Goal: Information Seeking & Learning: Learn about a topic

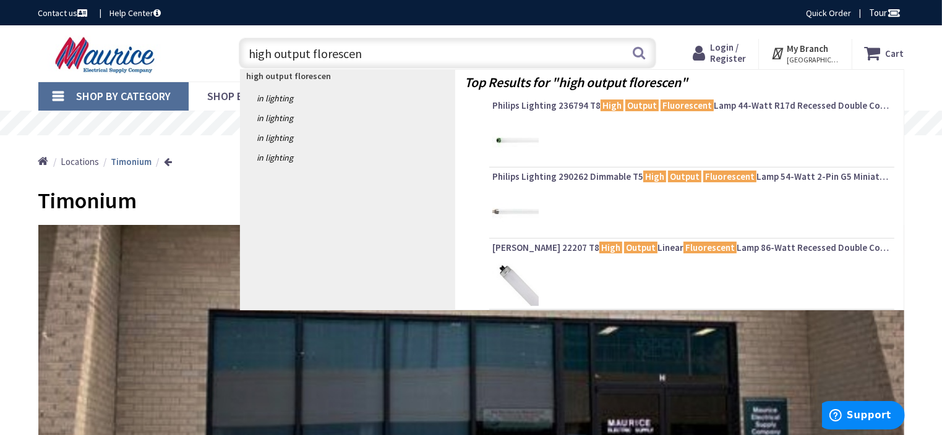
type input "high output florescent"
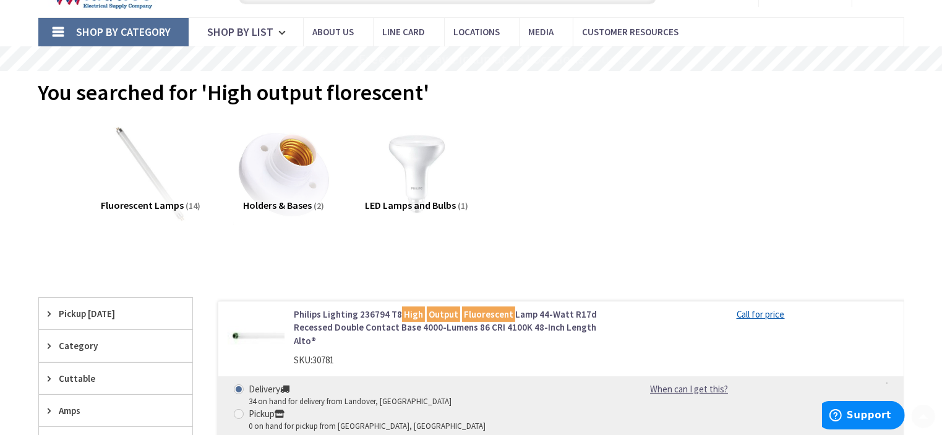
scroll to position [124, 0]
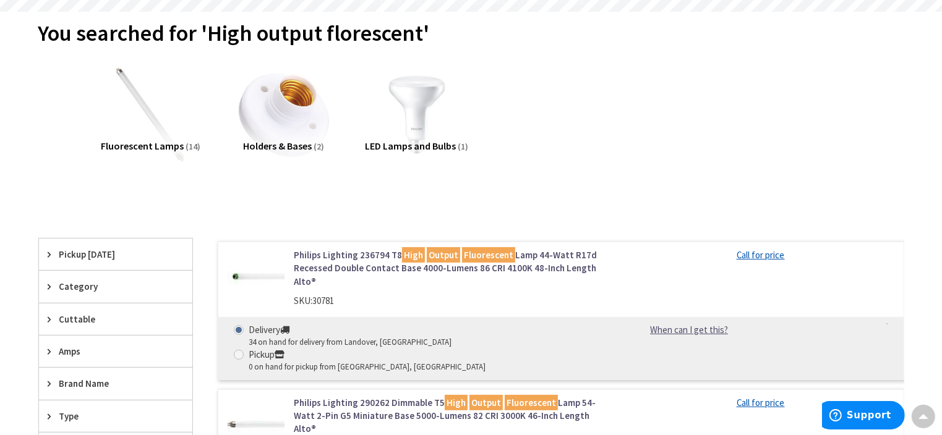
click at [278, 143] on span "Holders & Bases" at bounding box center [278, 146] width 69 height 12
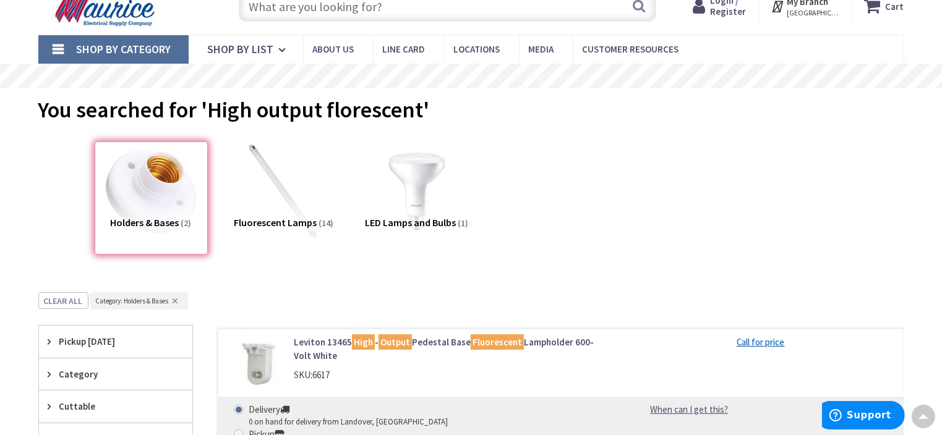
scroll to position [0, 0]
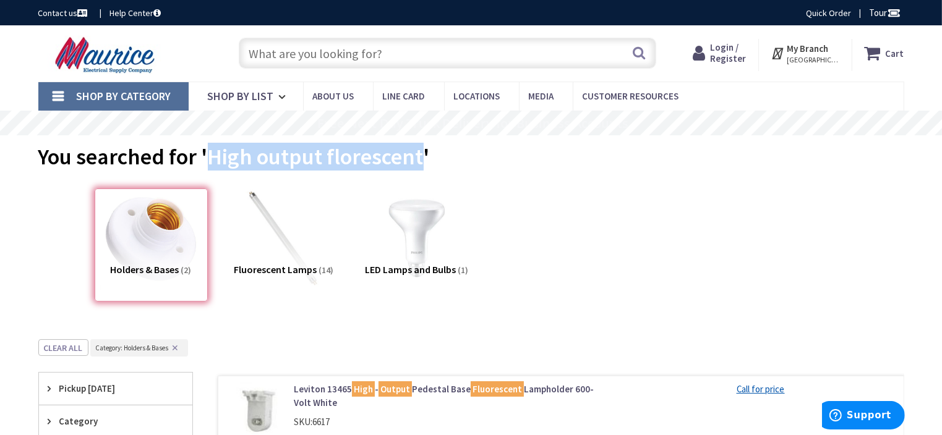
drag, startPoint x: 208, startPoint y: 155, endPoint x: 418, endPoint y: 156, distance: 209.6
click at [418, 156] on span "You searched for 'High output florescent'" at bounding box center [233, 157] width 391 height 28
copy span "High output florescent"
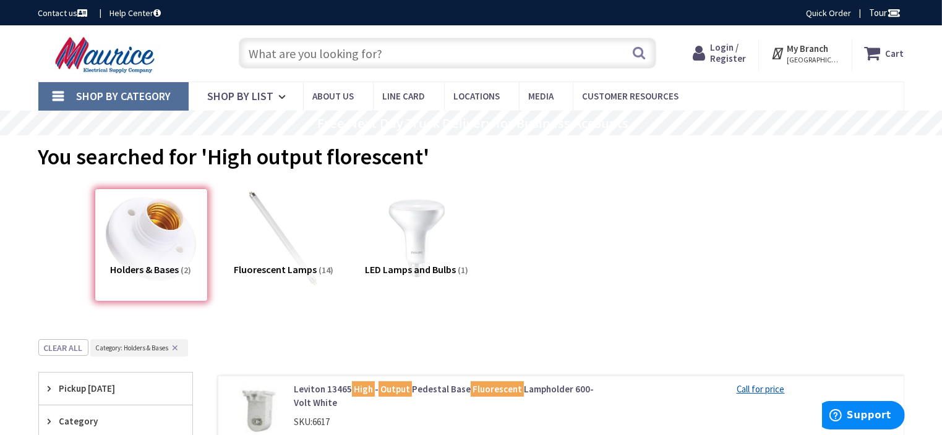
click at [270, 54] on input "text" at bounding box center [447, 53] width 417 height 31
paste input "High output florescent"
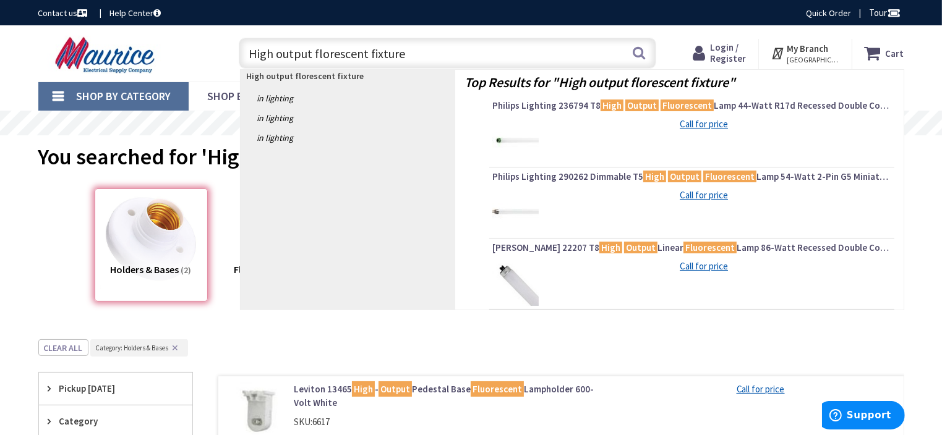
type input "High output florescent fixtures"
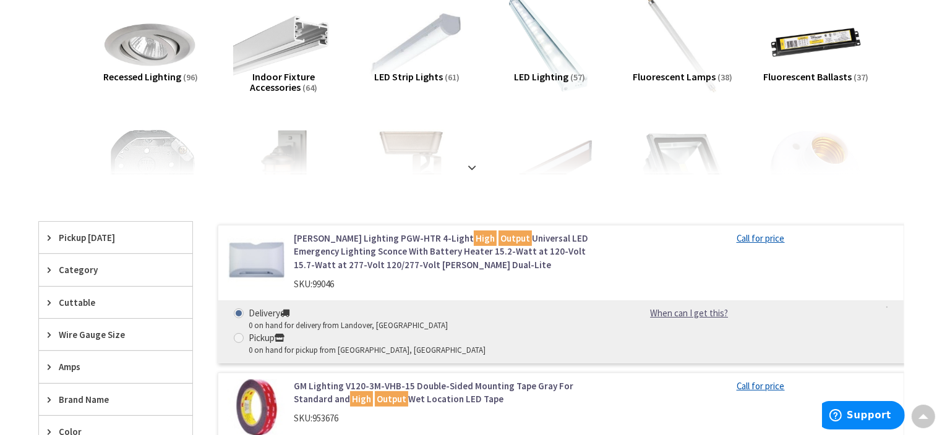
scroll to position [176, 0]
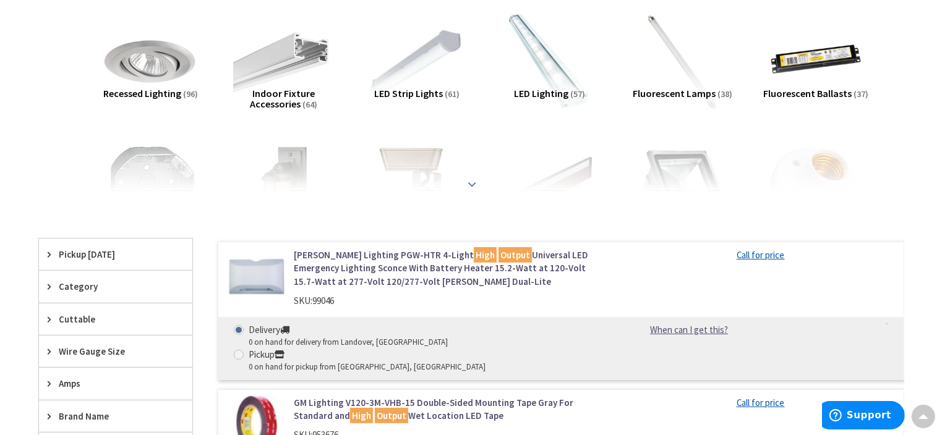
click at [475, 181] on strong at bounding box center [472, 184] width 15 height 14
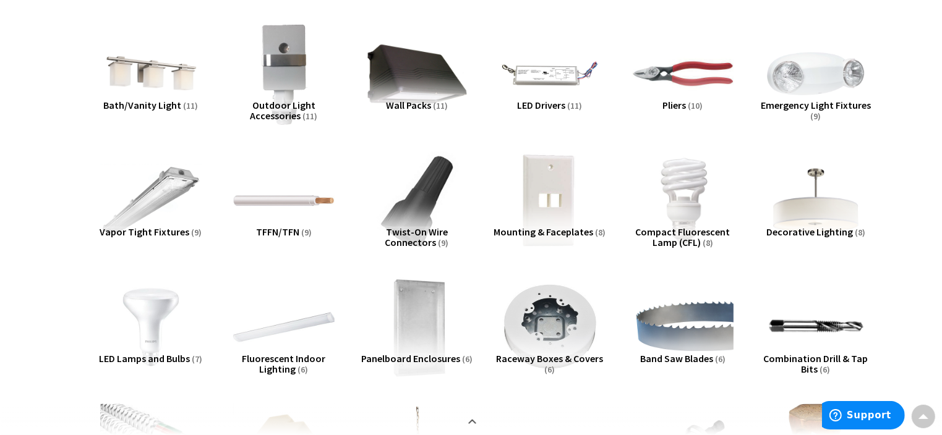
scroll to position [495, 0]
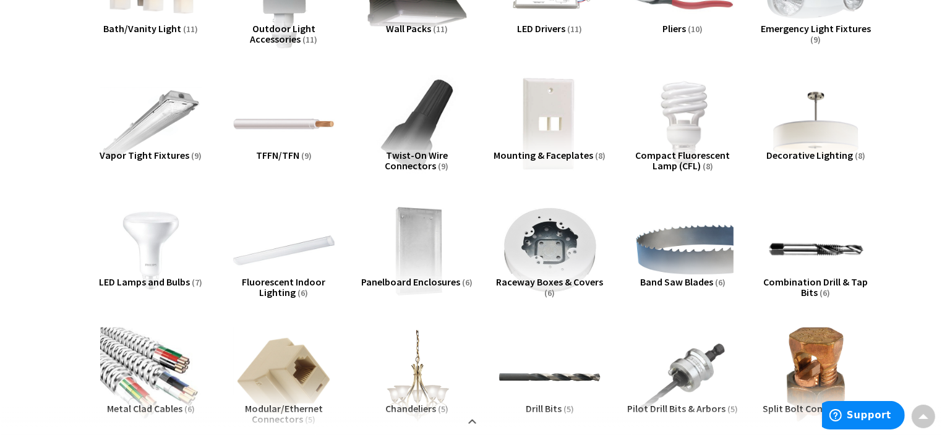
click at [295, 282] on span "Fluorescent Indoor Lighting" at bounding box center [283, 287] width 83 height 23
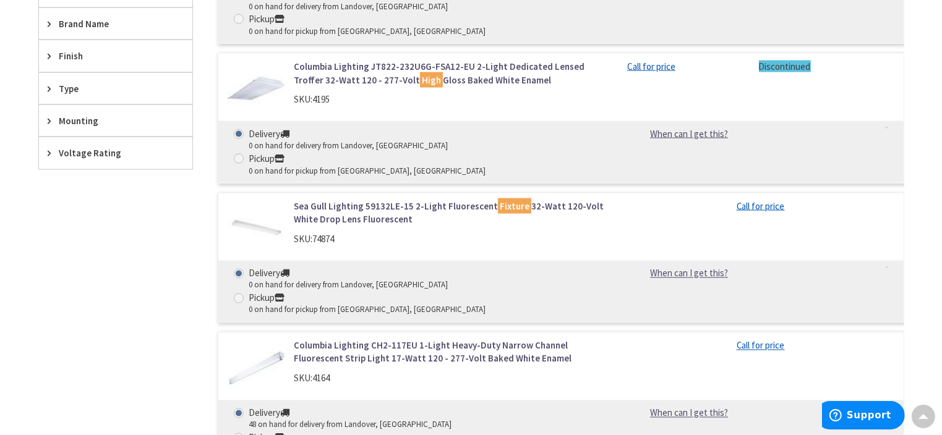
scroll to position [2172, 0]
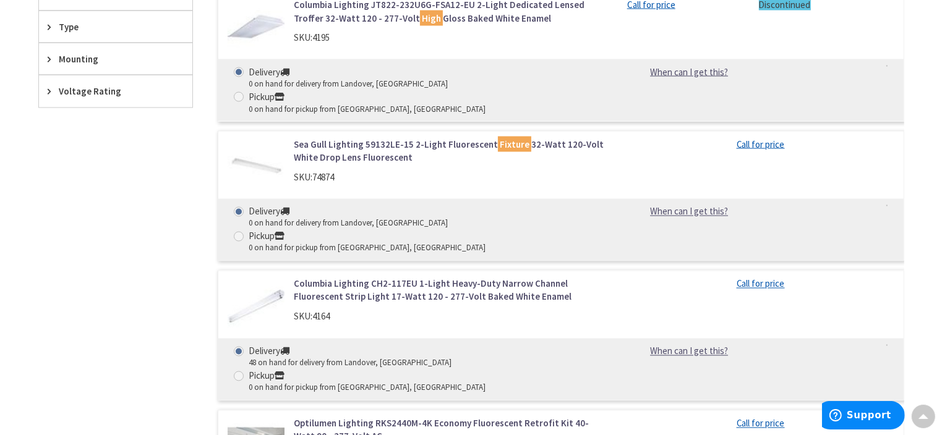
click at [440, 278] on link "Columbia Lighting CH2-117EU 1-Light Heavy-Duty Narrow Channel Fluorescent Strip…" at bounding box center [451, 291] width 315 height 27
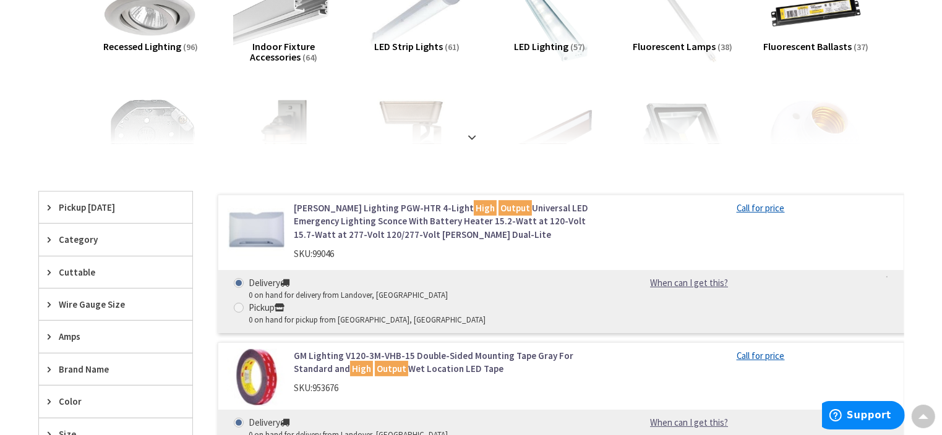
scroll to position [62, 0]
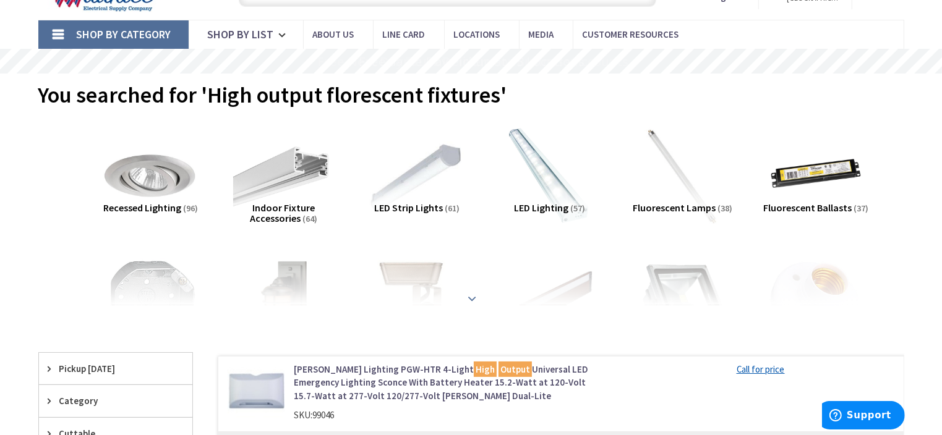
click at [469, 299] on strong at bounding box center [472, 299] width 15 height 14
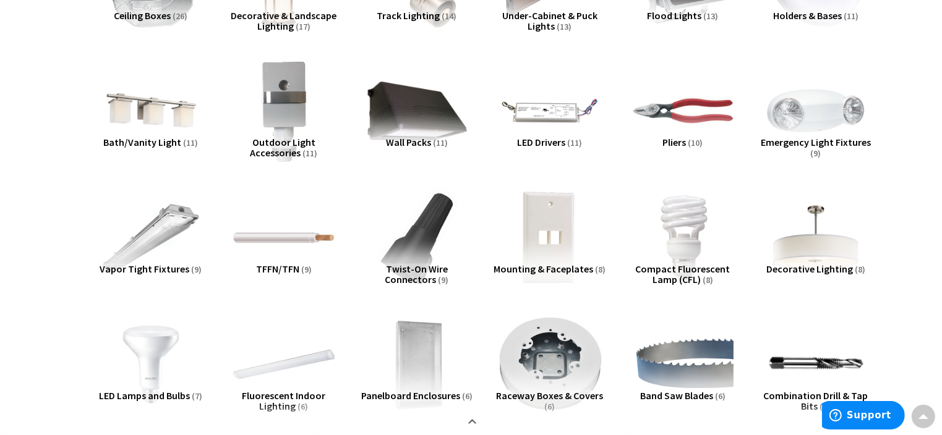
scroll to position [557, 0]
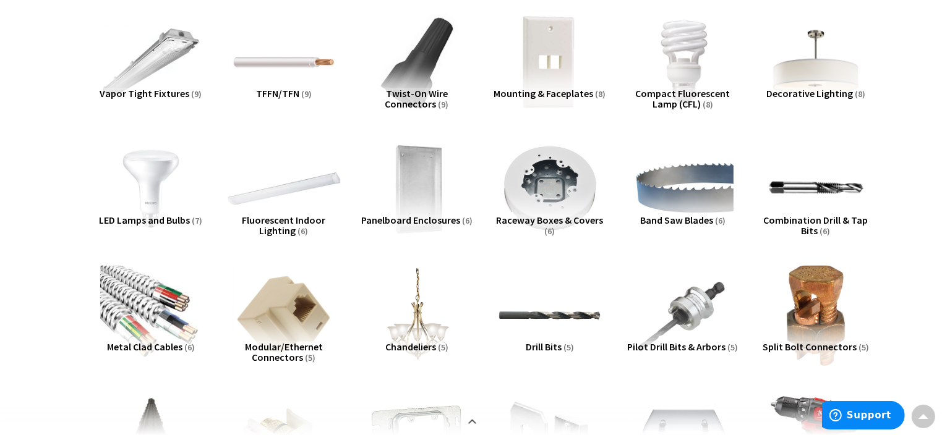
click at [304, 187] on img at bounding box center [284, 189] width 112 height 112
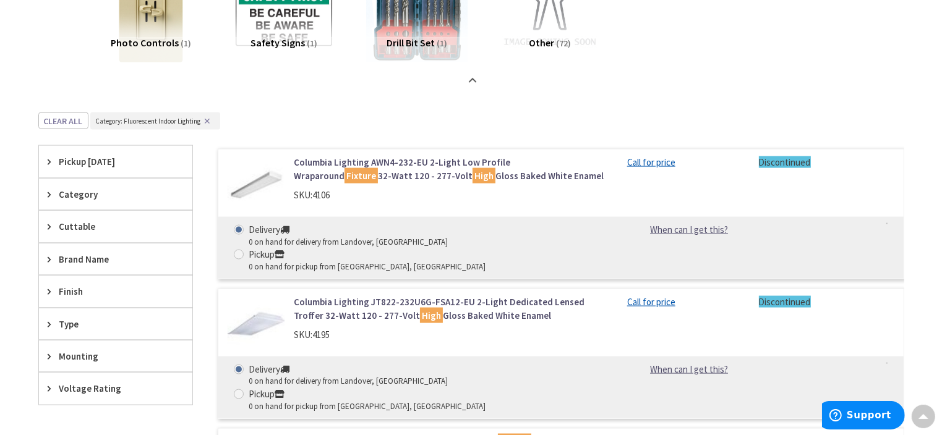
scroll to position [1801, 0]
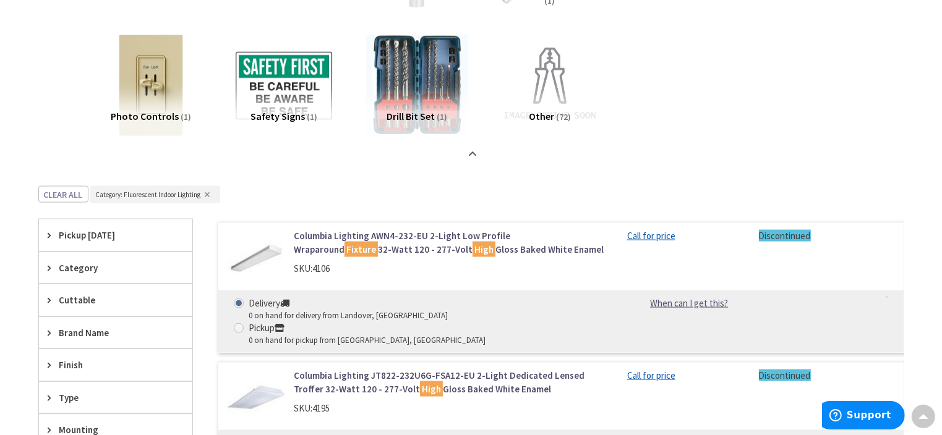
click at [328, 234] on link "Columbia Lighting AWN4-232-EU 2-Light Low Profile Wraparound Fixture 32-Watt 12…" at bounding box center [451, 242] width 315 height 27
